Goal: Find specific fact: Find specific fact

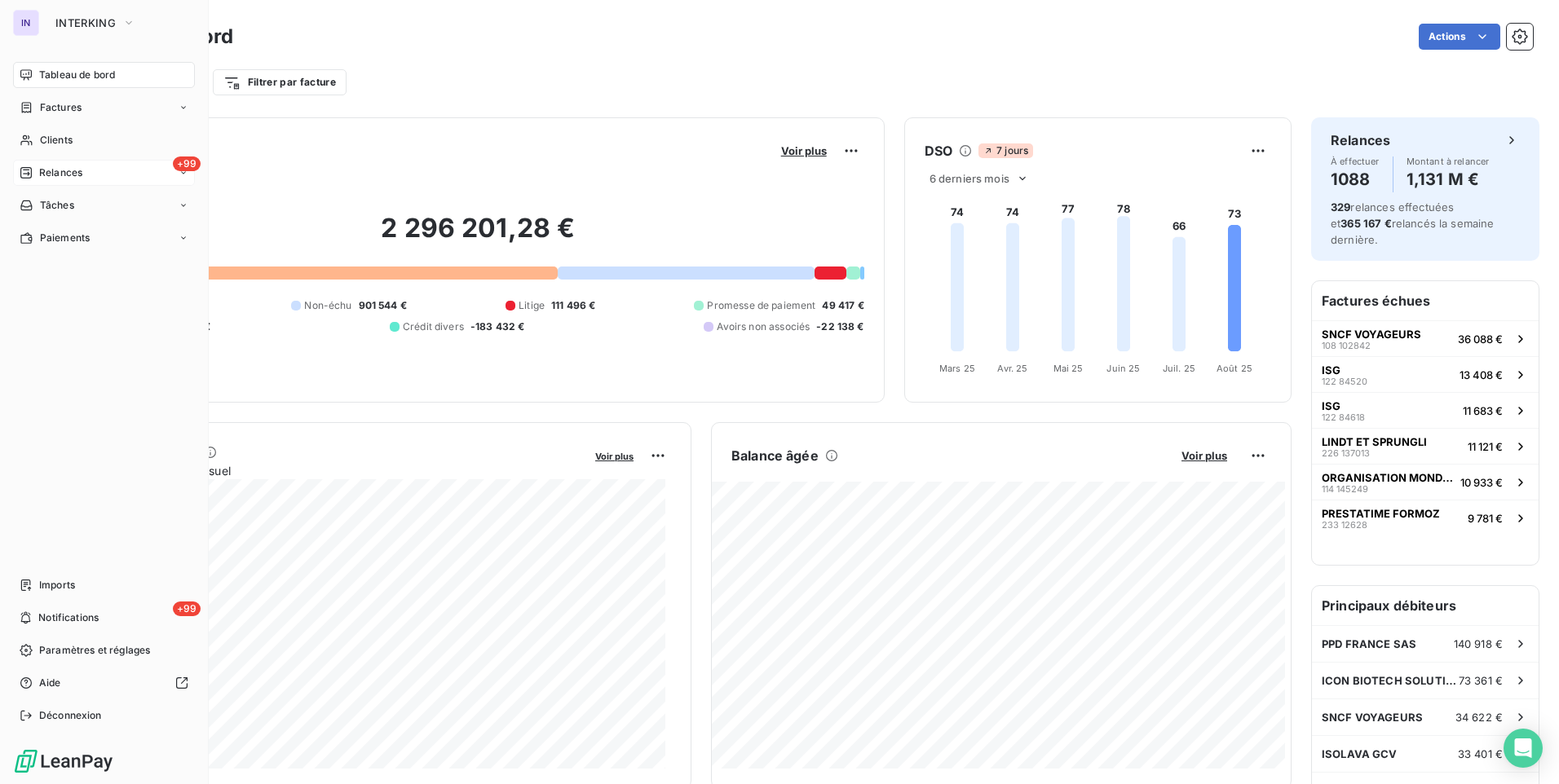
drag, startPoint x: 64, startPoint y: 142, endPoint x: 160, endPoint y: 167, distance: 99.2
click at [64, 142] on span "Clients" at bounding box center [56, 140] width 32 height 14
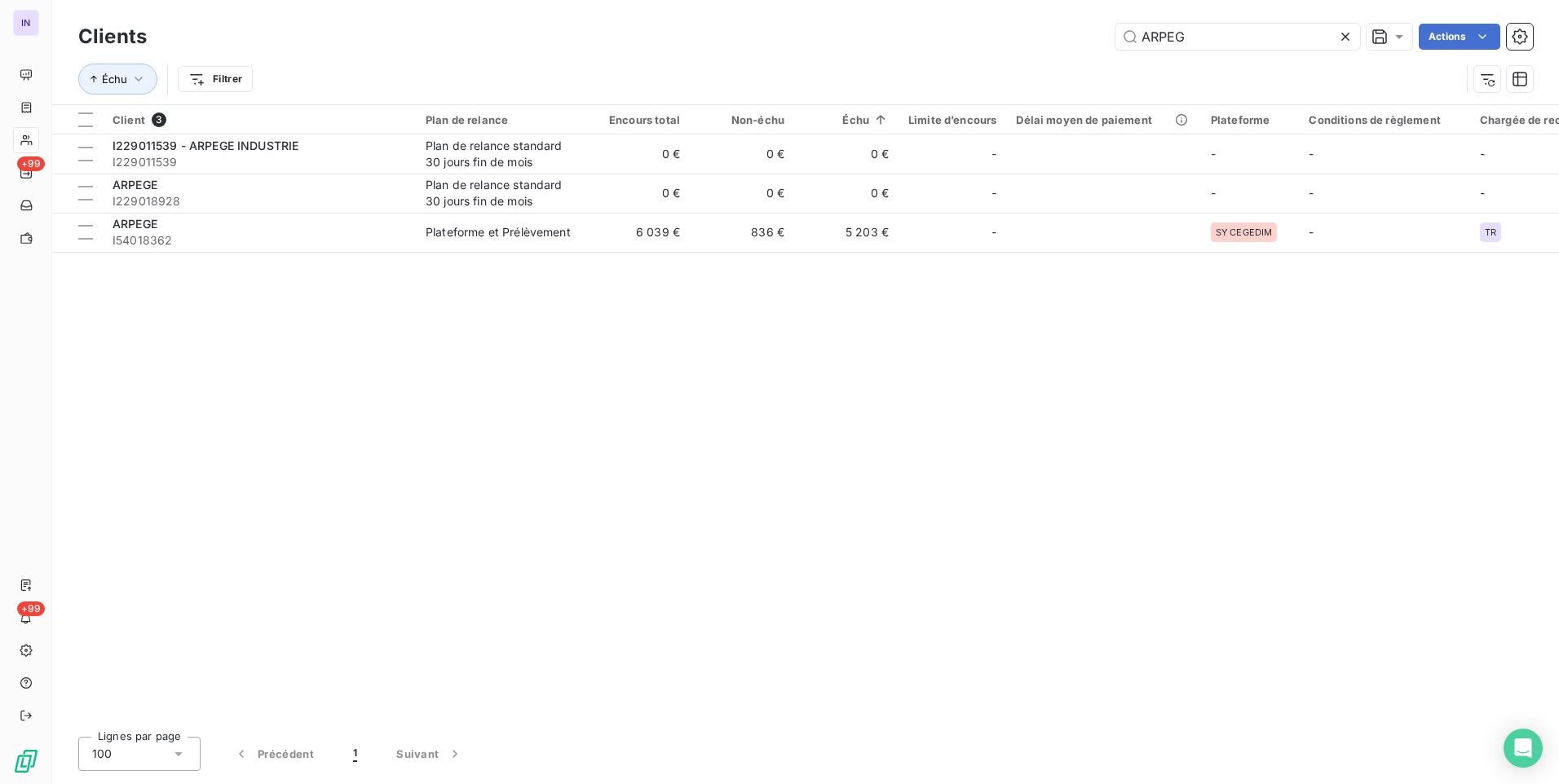
drag, startPoint x: 1195, startPoint y: 34, endPoint x: 1016, endPoint y: 40, distance: 179.1
click at [1020, 37] on div "ARPEG Actions" at bounding box center [850, 36] width 1367 height 26
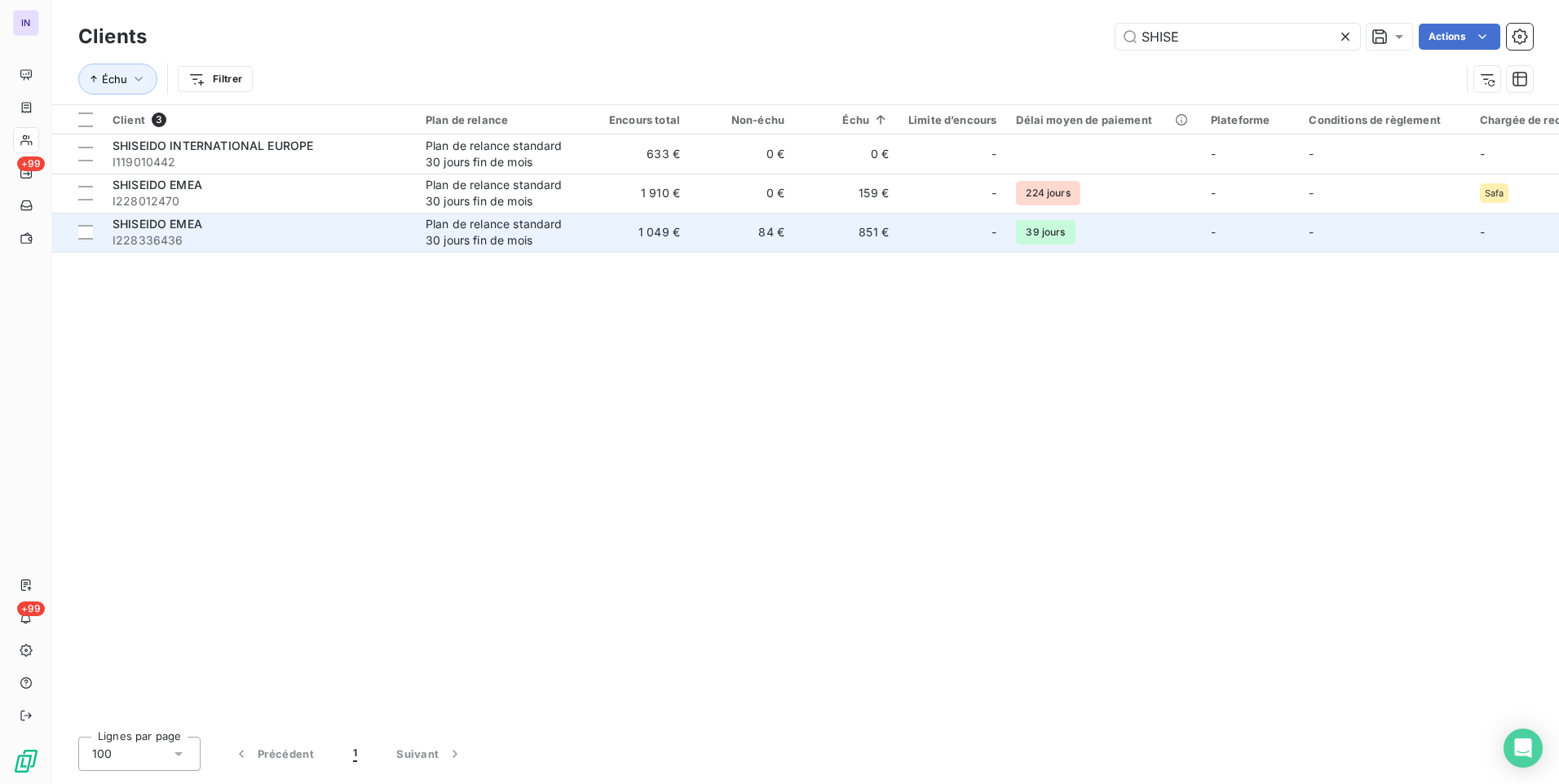
type input "SHISE"
click at [385, 232] on span "I228336436" at bounding box center [259, 240] width 293 height 16
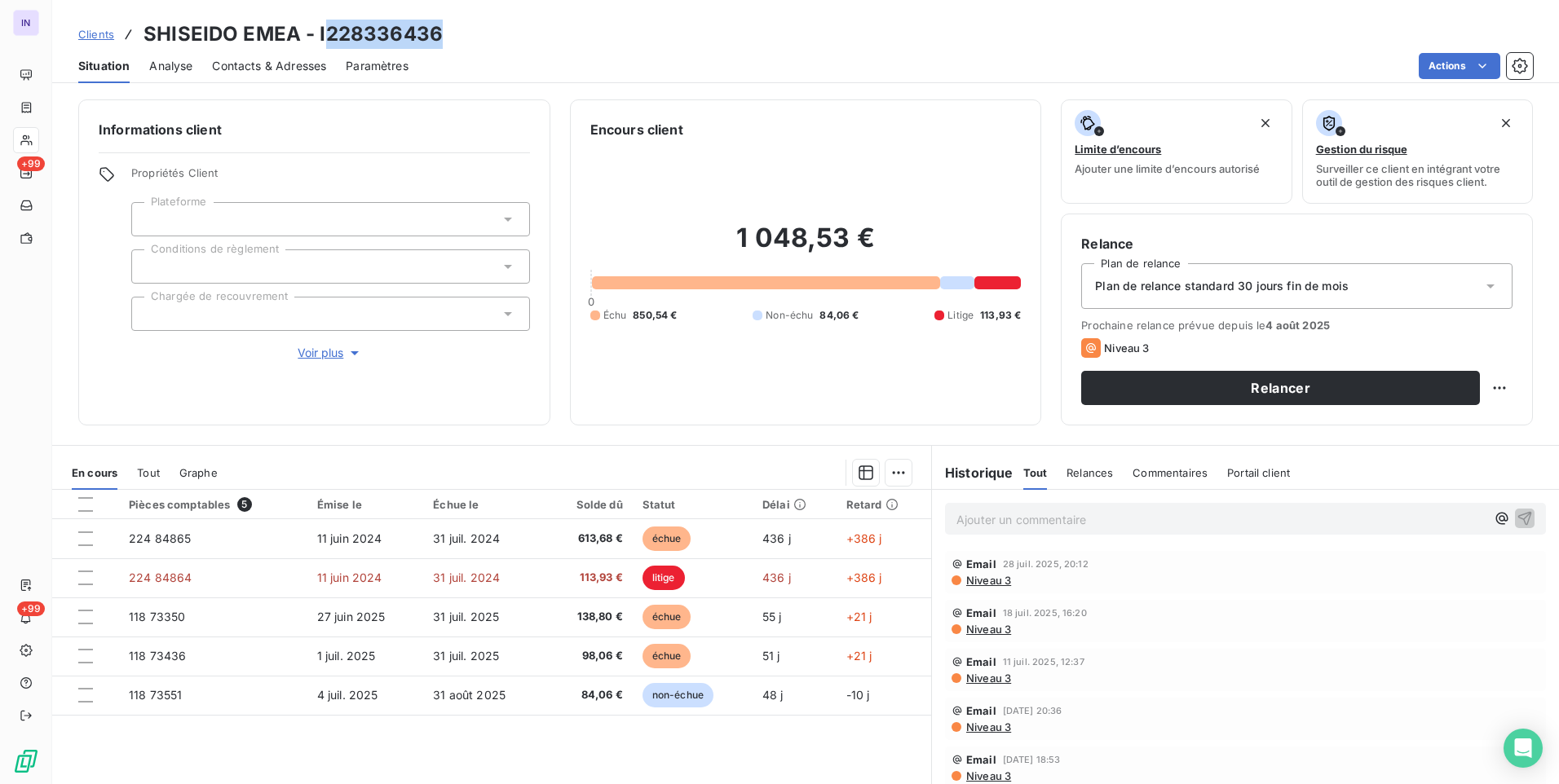
drag, startPoint x: 389, startPoint y: 34, endPoint x: 326, endPoint y: 29, distance: 63.2
click at [326, 29] on div "Clients SHISEIDO EMEA - I228336436" at bounding box center [805, 34] width 1507 height 29
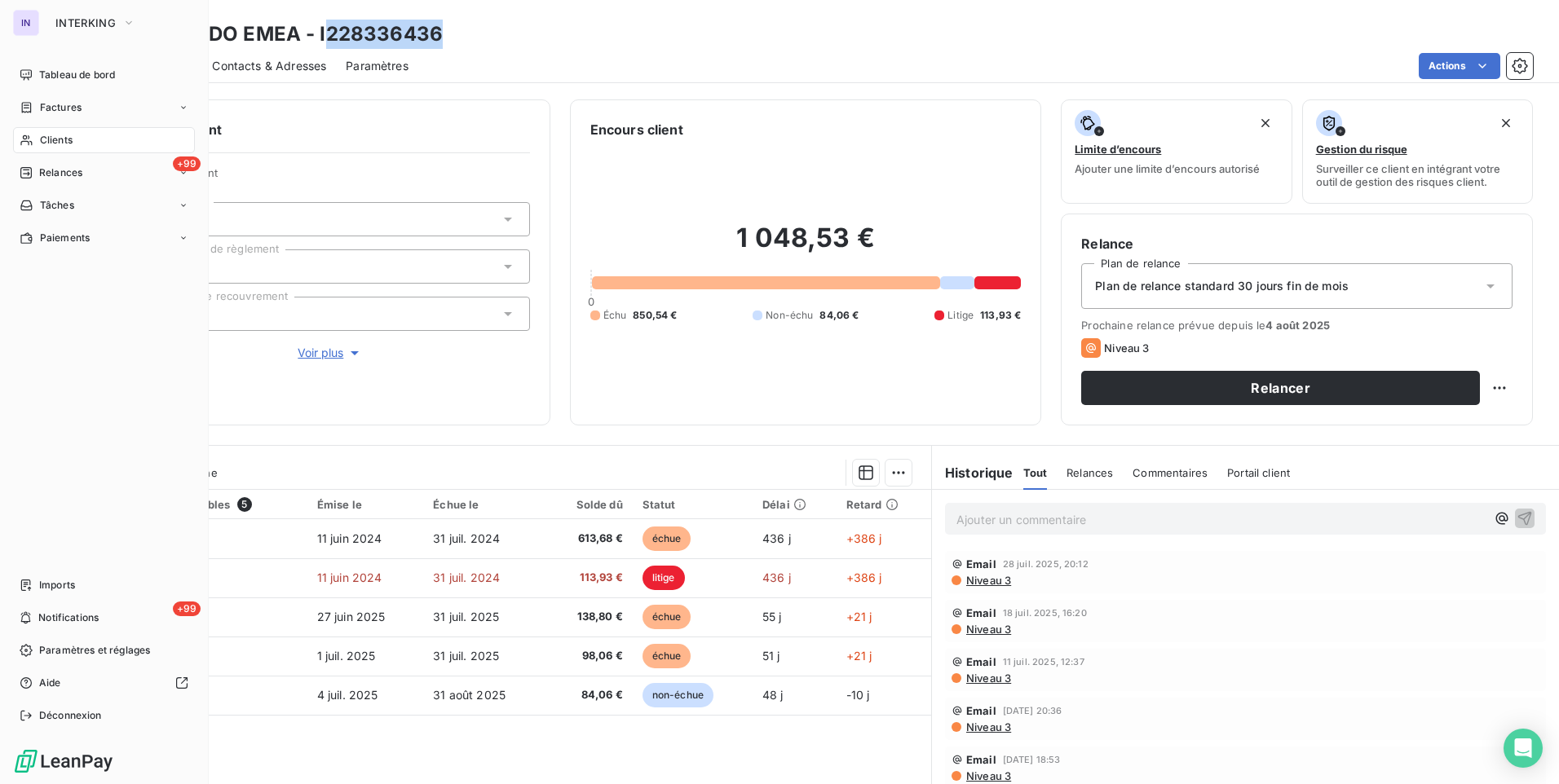
click at [47, 140] on span "Clients" at bounding box center [56, 140] width 32 height 14
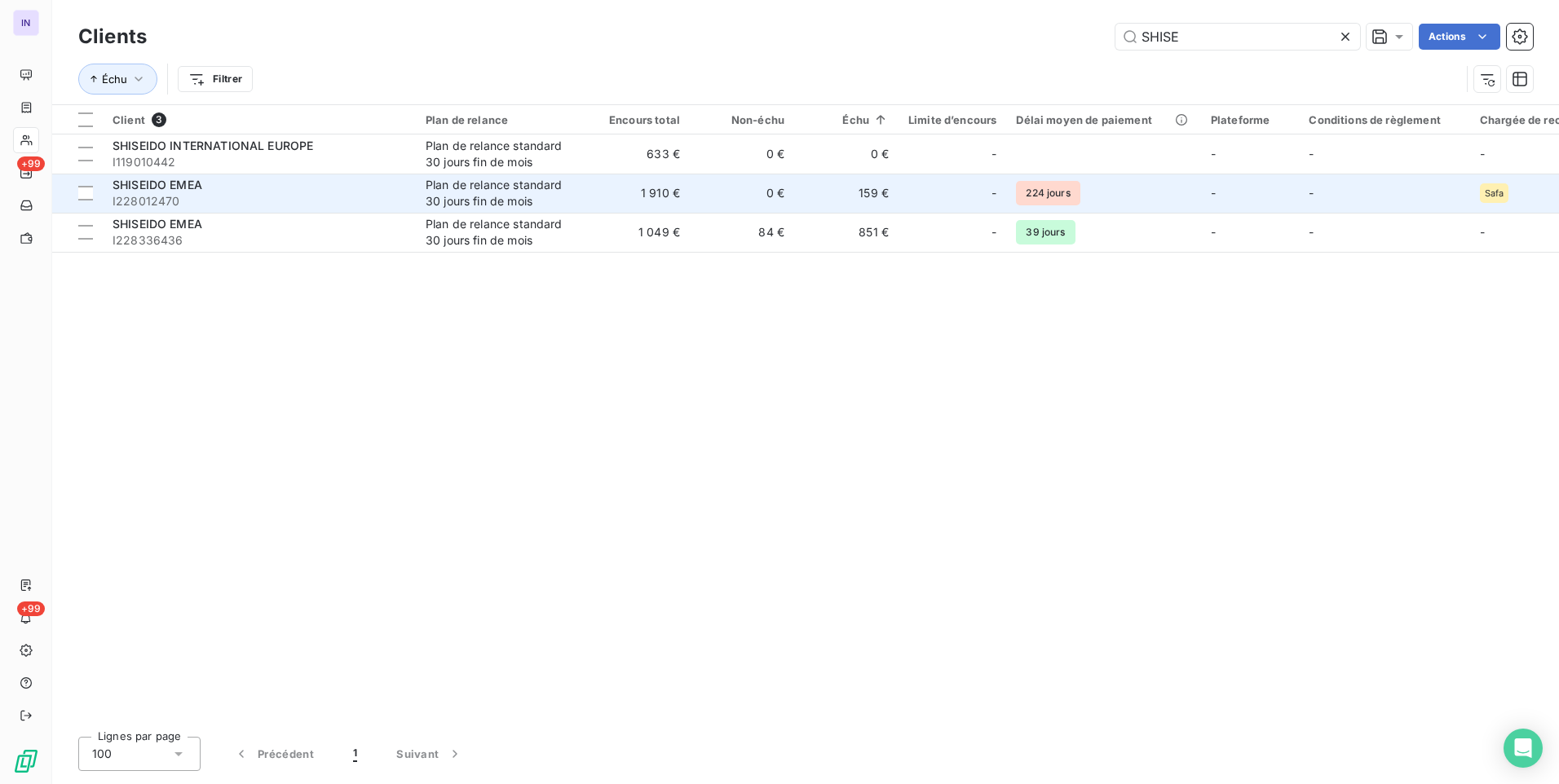
click at [299, 190] on div "SHISEIDO EMEA" at bounding box center [259, 185] width 293 height 16
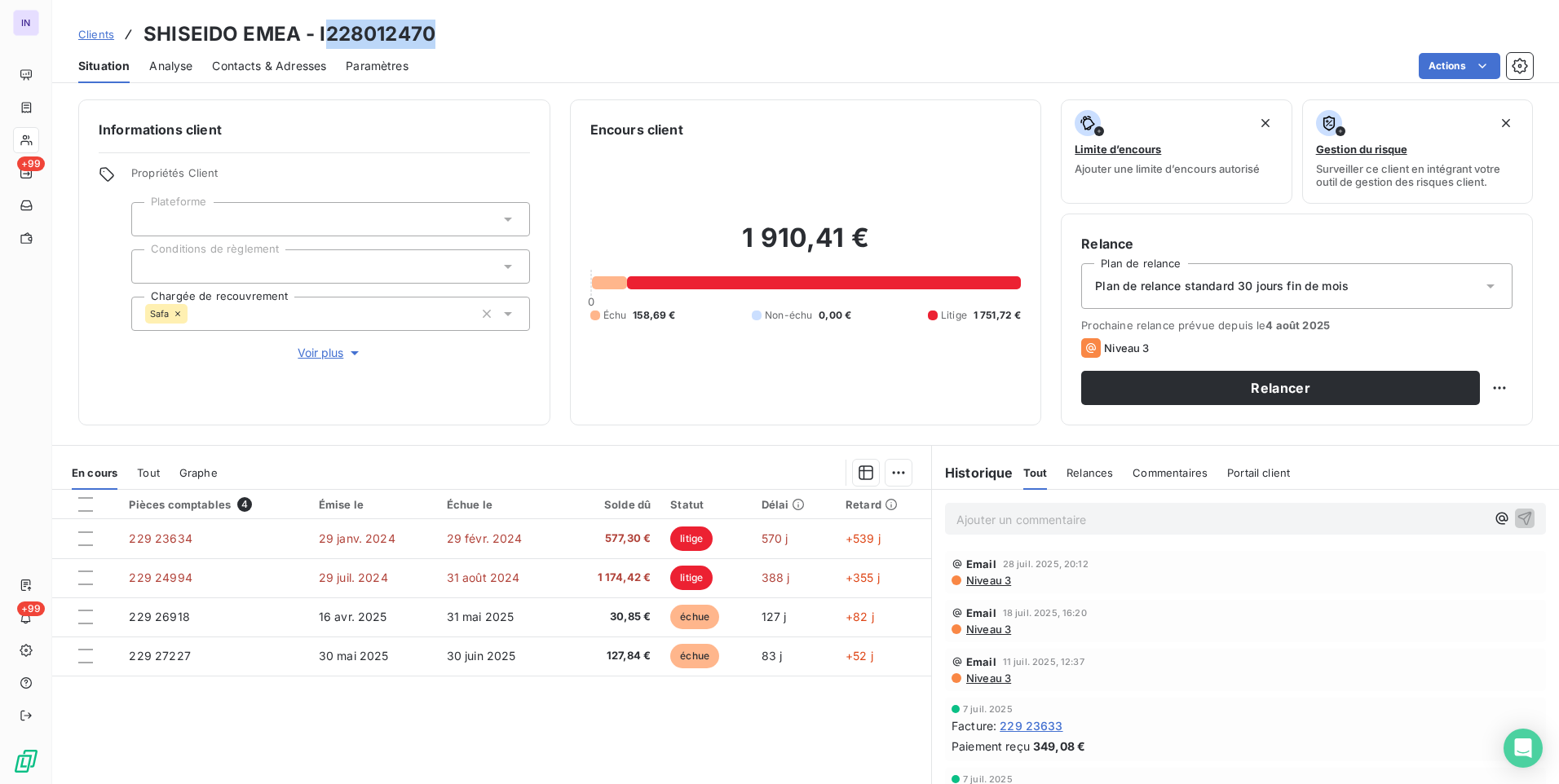
drag, startPoint x: 447, startPoint y: 26, endPoint x: 324, endPoint y: 26, distance: 123.0
click at [324, 26] on div "Clients SHISEIDO EMEA - I228012470" at bounding box center [805, 34] width 1507 height 29
copy h3 "228012470"
